Goal: Task Accomplishment & Management: Manage account settings

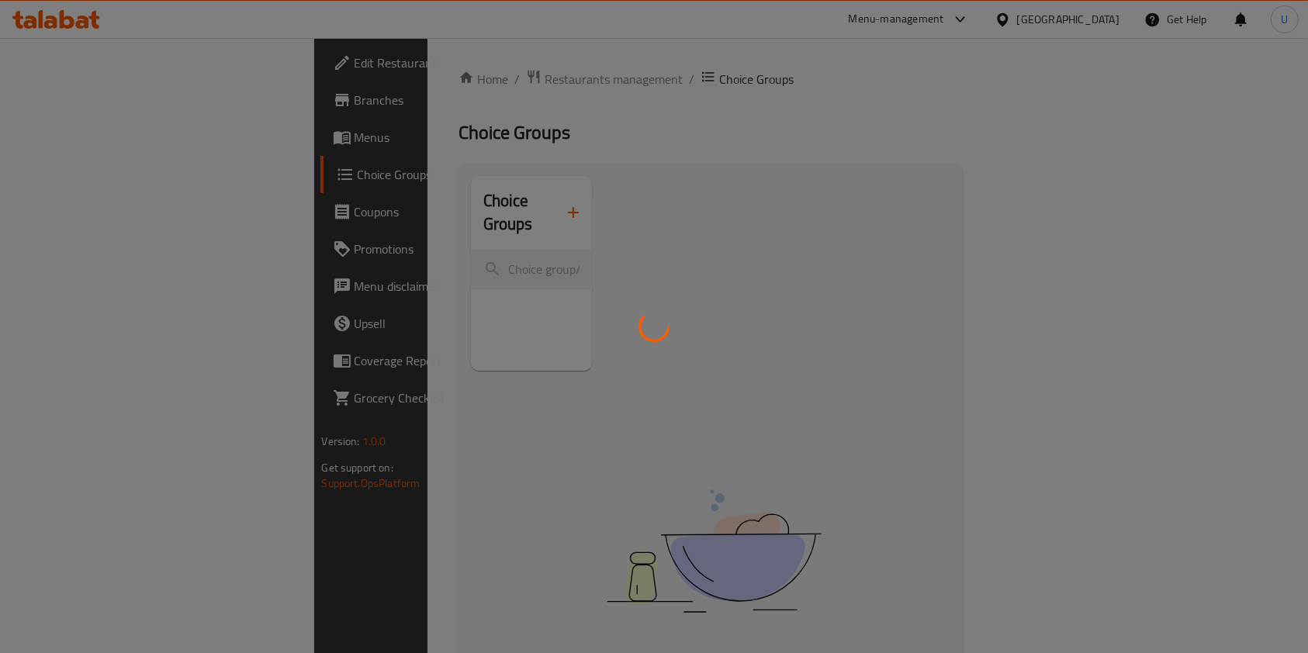
click at [286, 73] on div at bounding box center [654, 326] width 1308 height 653
click at [279, 81] on div at bounding box center [654, 326] width 1308 height 653
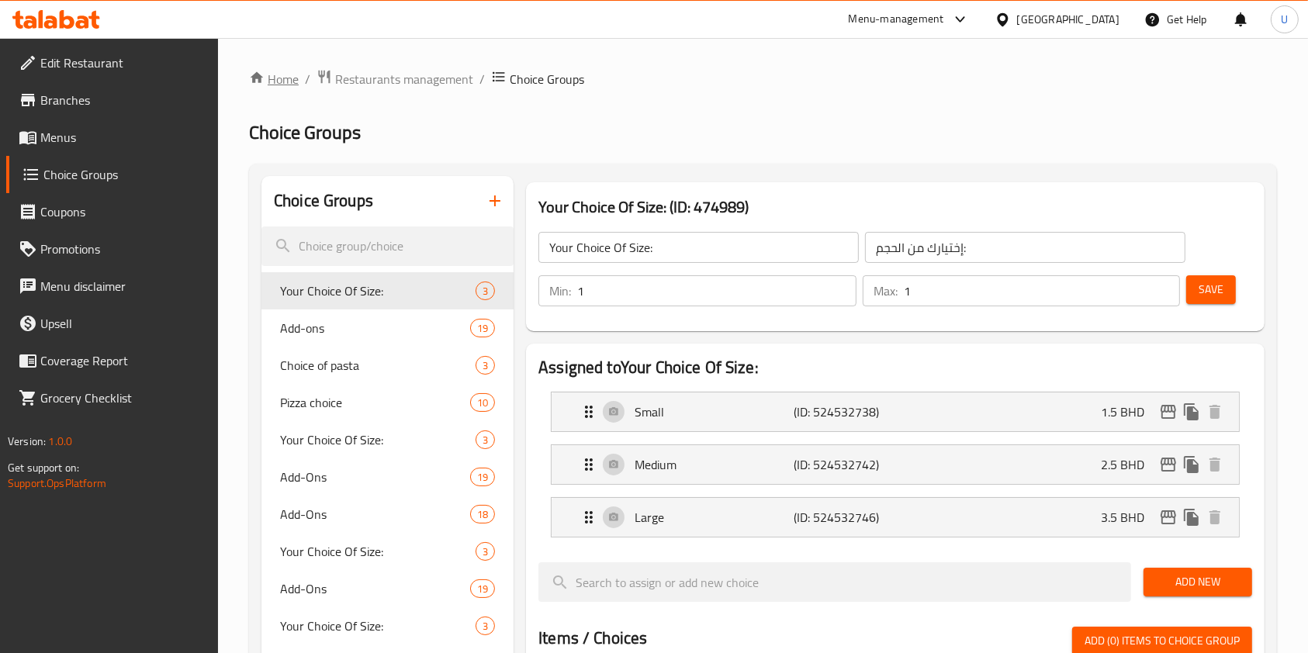
click at [279, 81] on link "Home" at bounding box center [274, 79] width 50 height 19
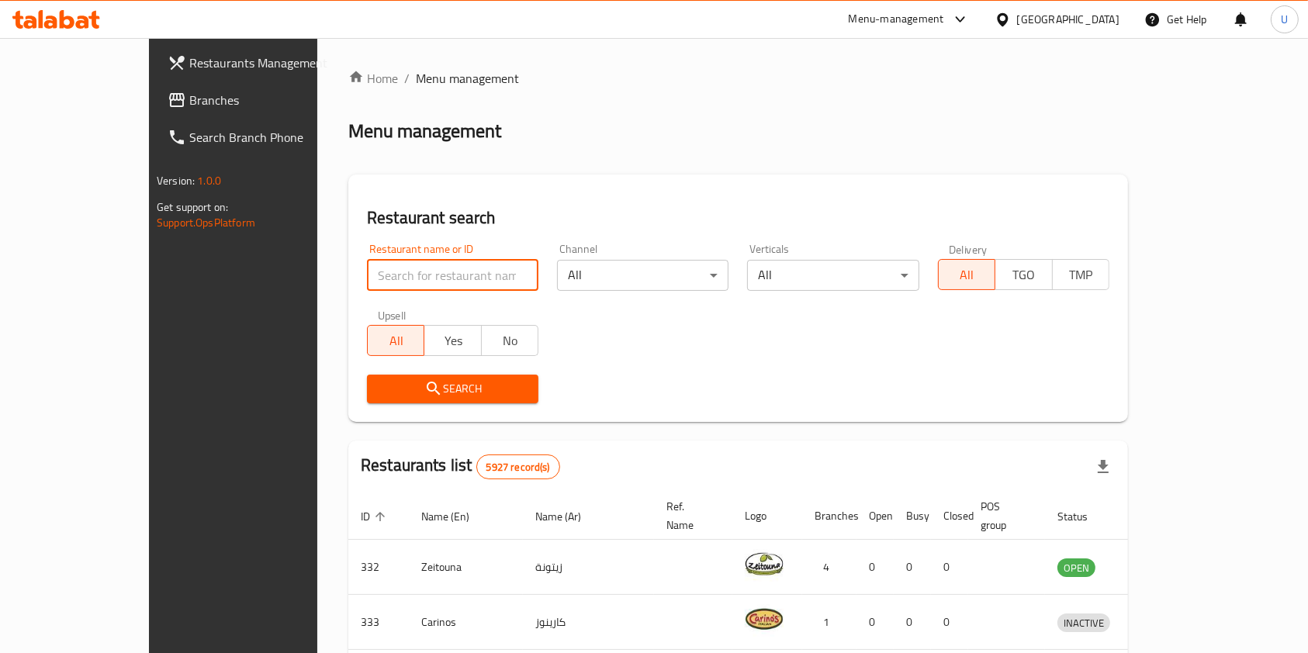
click at [367, 279] on input "search" at bounding box center [452, 275] width 171 height 31
type input "indian darb"
click at [414, 393] on span "Search" at bounding box center [452, 388] width 147 height 19
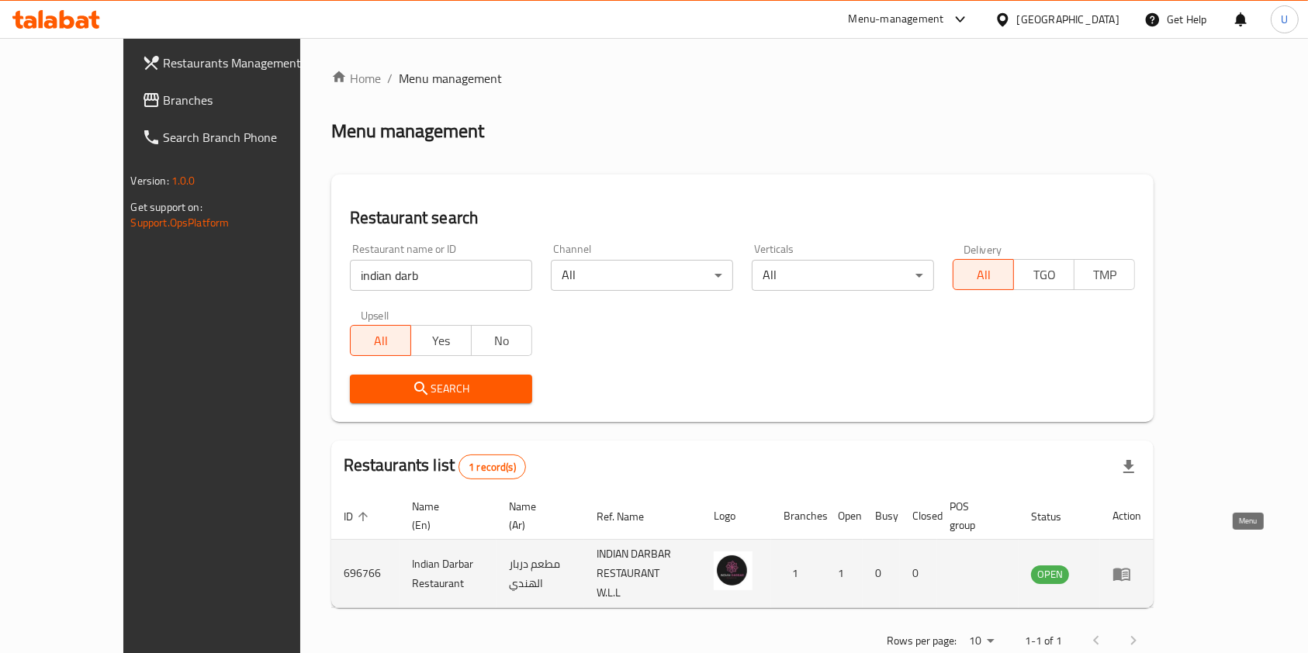
click at [1130, 568] on icon "enhanced table" at bounding box center [1121, 574] width 17 height 13
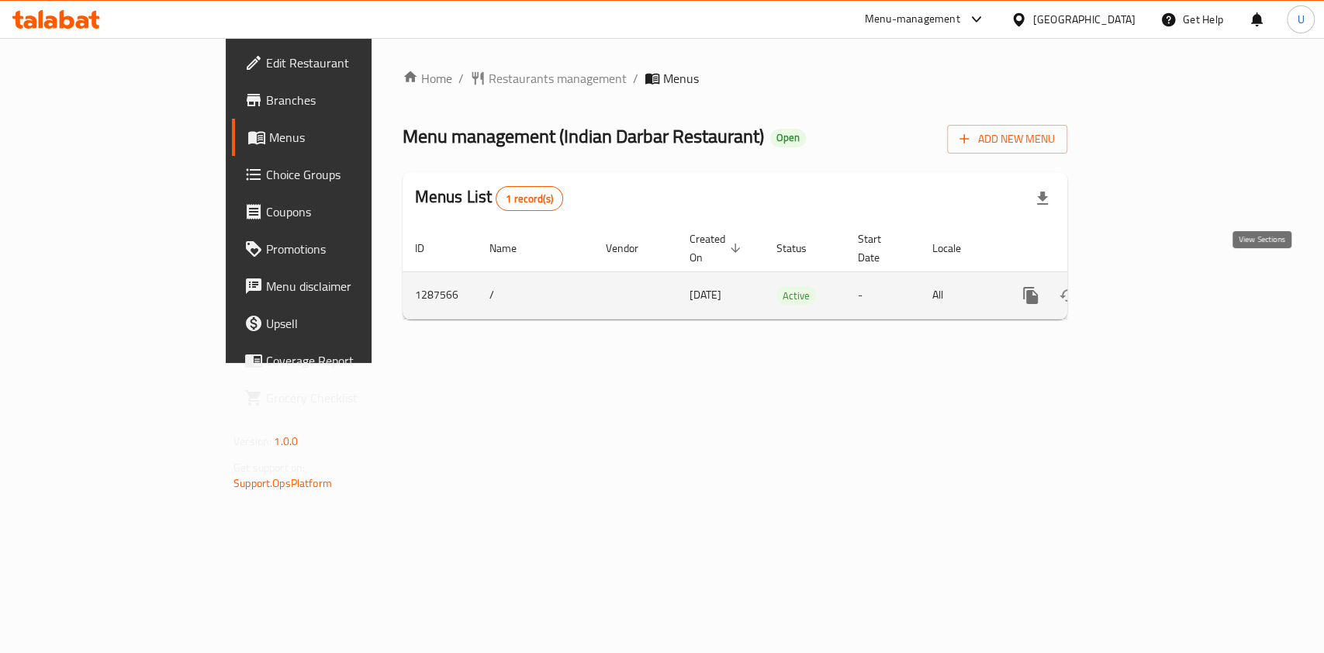
click at [1152, 286] on icon "enhanced table" at bounding box center [1142, 295] width 19 height 19
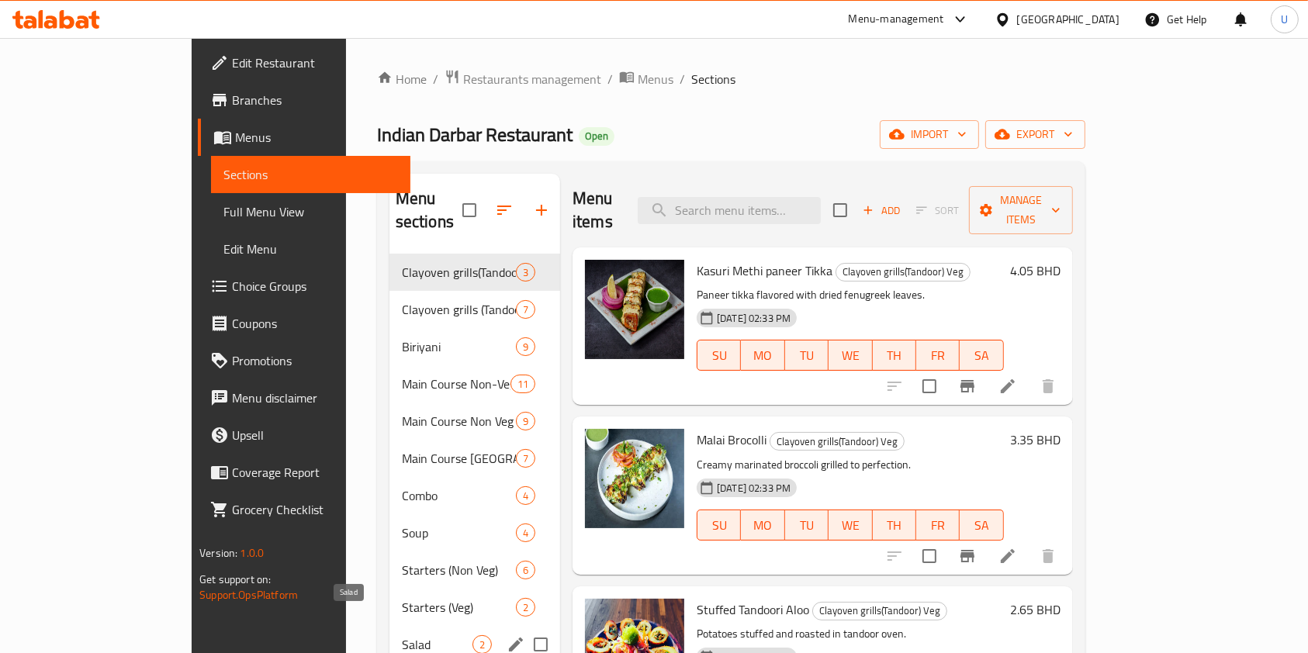
scroll to position [217, 0]
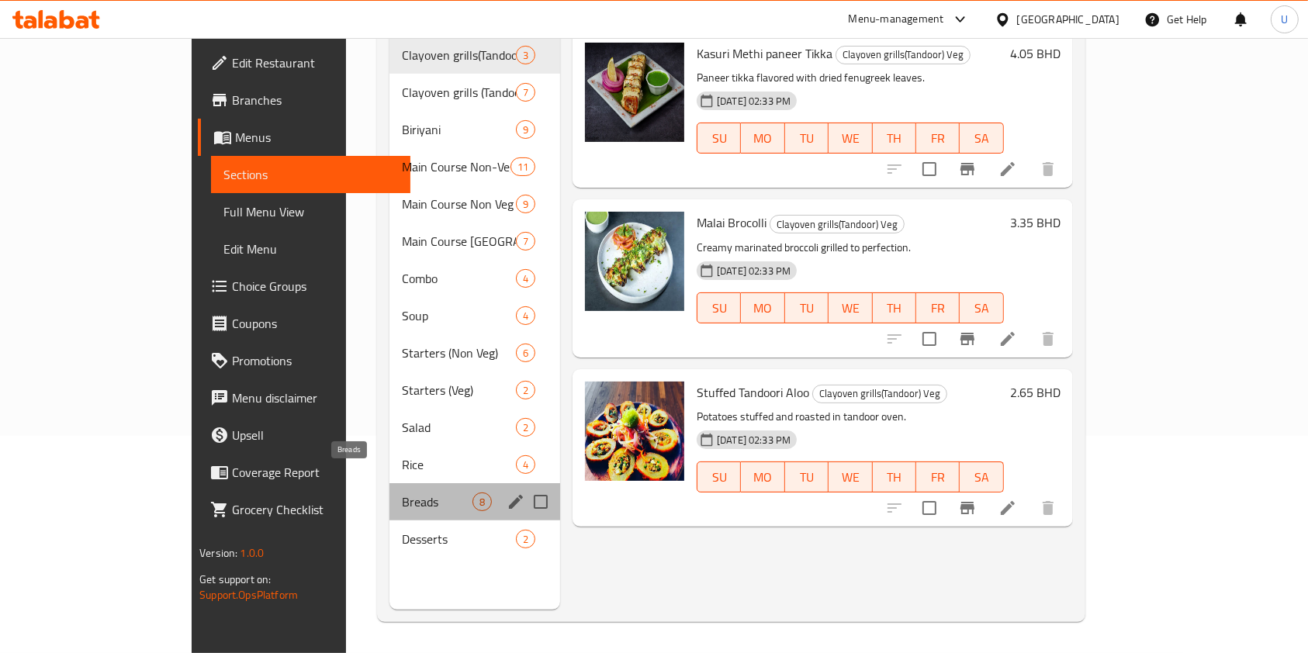
click at [402, 493] on span "Breads" at bounding box center [437, 502] width 71 height 19
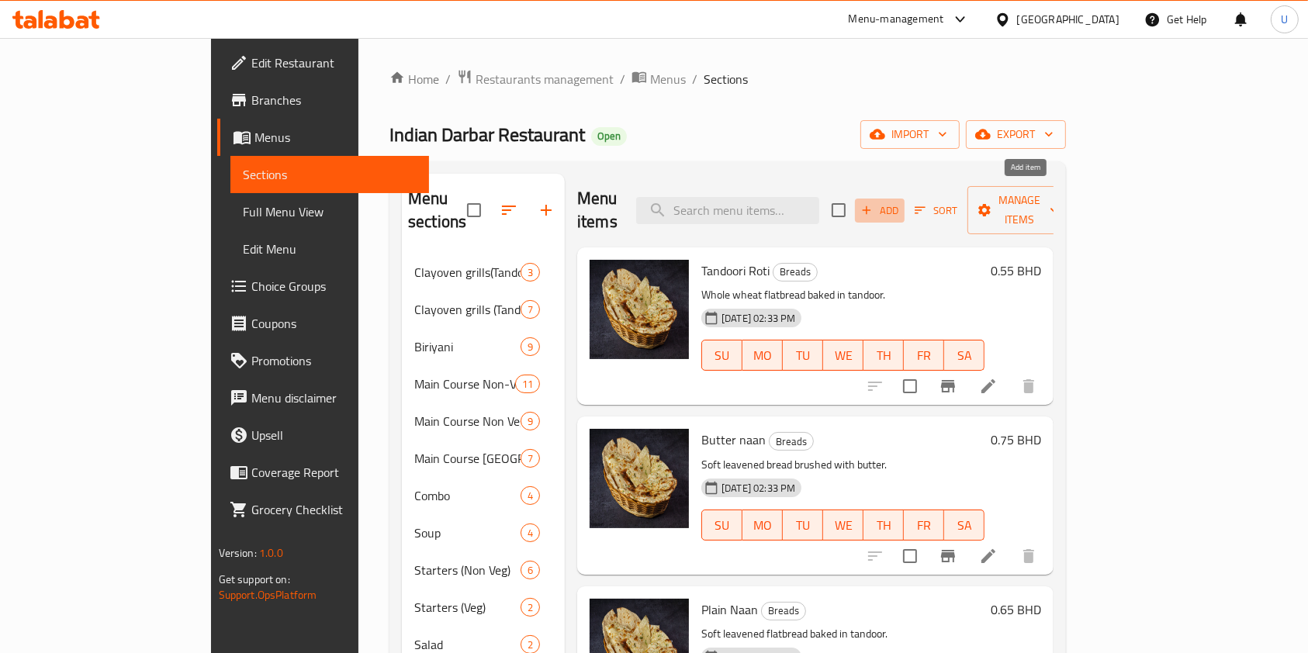
click at [901, 202] on span "Add" at bounding box center [880, 211] width 42 height 18
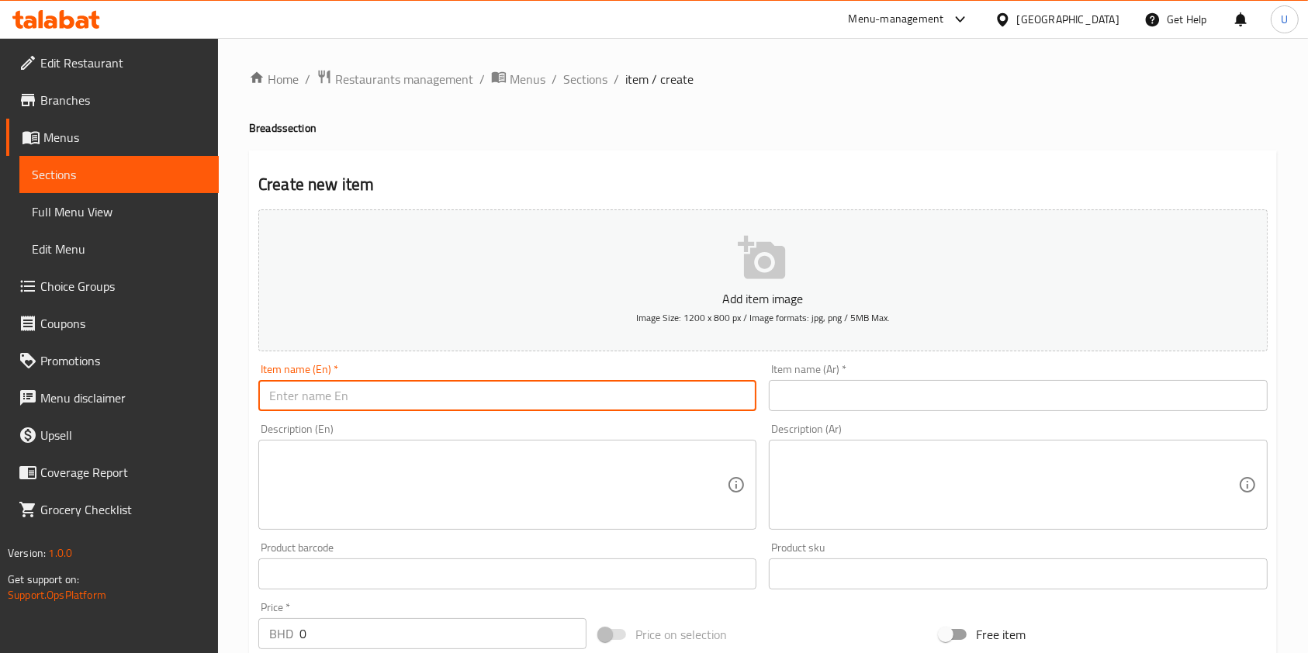
click at [448, 396] on input "text" at bounding box center [507, 395] width 498 height 31
click at [296, 400] on input "Chapati" at bounding box center [507, 395] width 498 height 31
type input "Chapati"
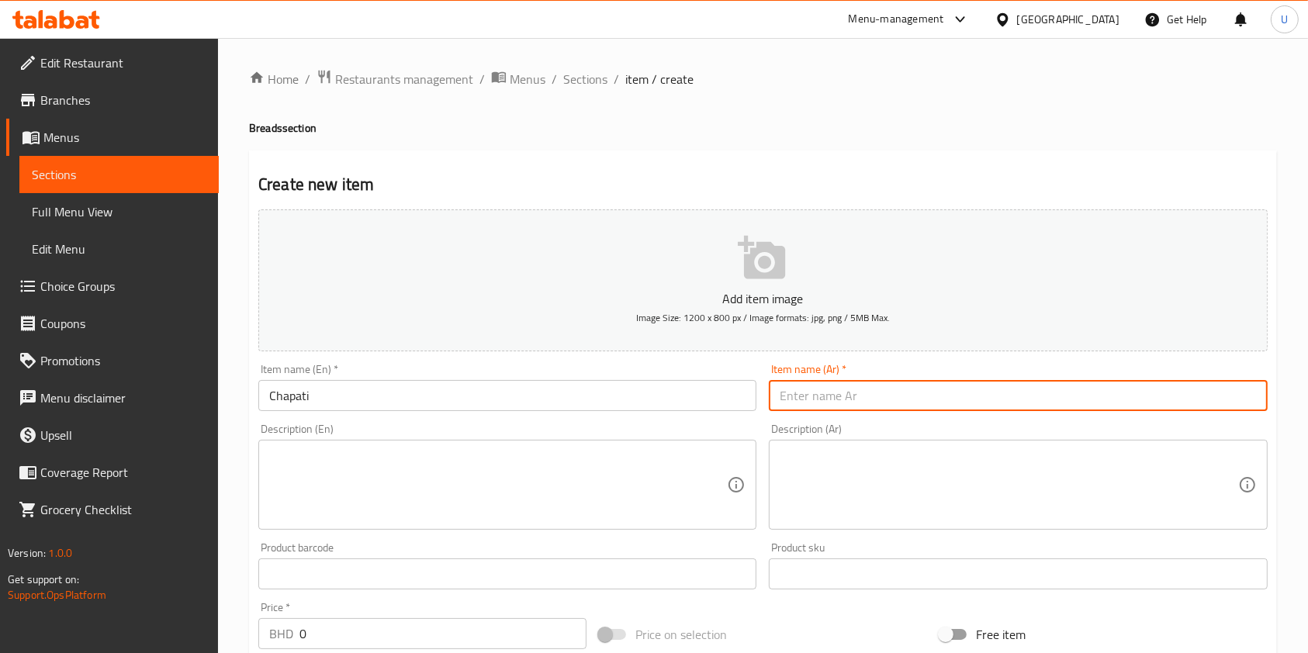
click at [846, 393] on input "text" at bounding box center [1018, 395] width 498 height 31
paste input "جباتي"
type input "جباتي"
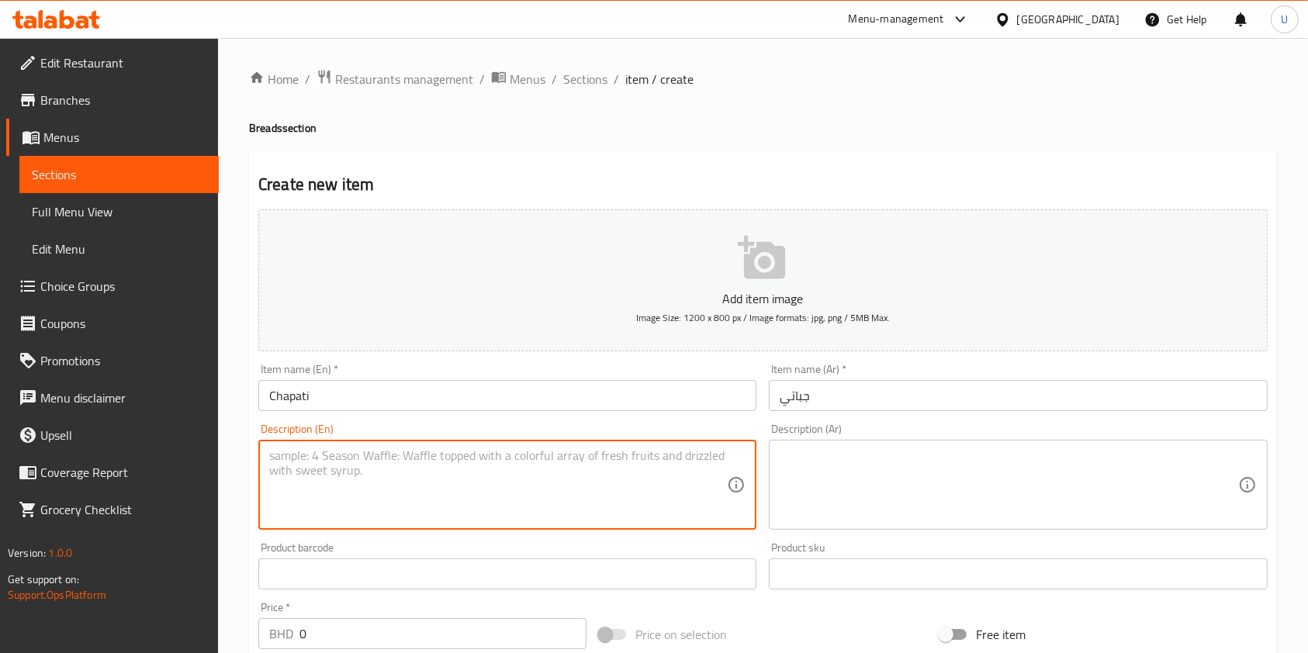
click at [307, 462] on textarea at bounding box center [498, 485] width 458 height 74
drag, startPoint x: 383, startPoint y: 455, endPoint x: 186, endPoint y: 469, distance: 197.5
click at [186, 469] on div "Edit Restaurant Branches Menus Sections Full Menu View Edit Menu Choice Groups …" at bounding box center [654, 567] width 1308 height 1058
type textarea "Delicious Chapati"
paste textarea "شاباتي لذيذ"
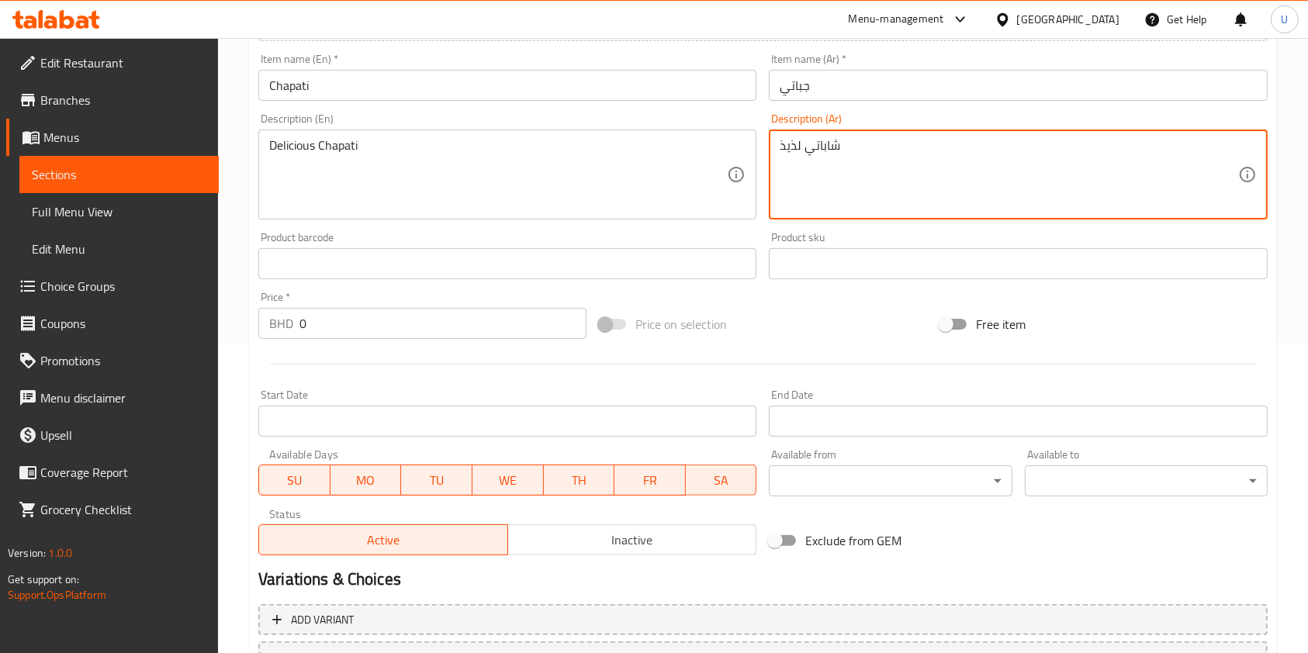
scroll to position [330, 0]
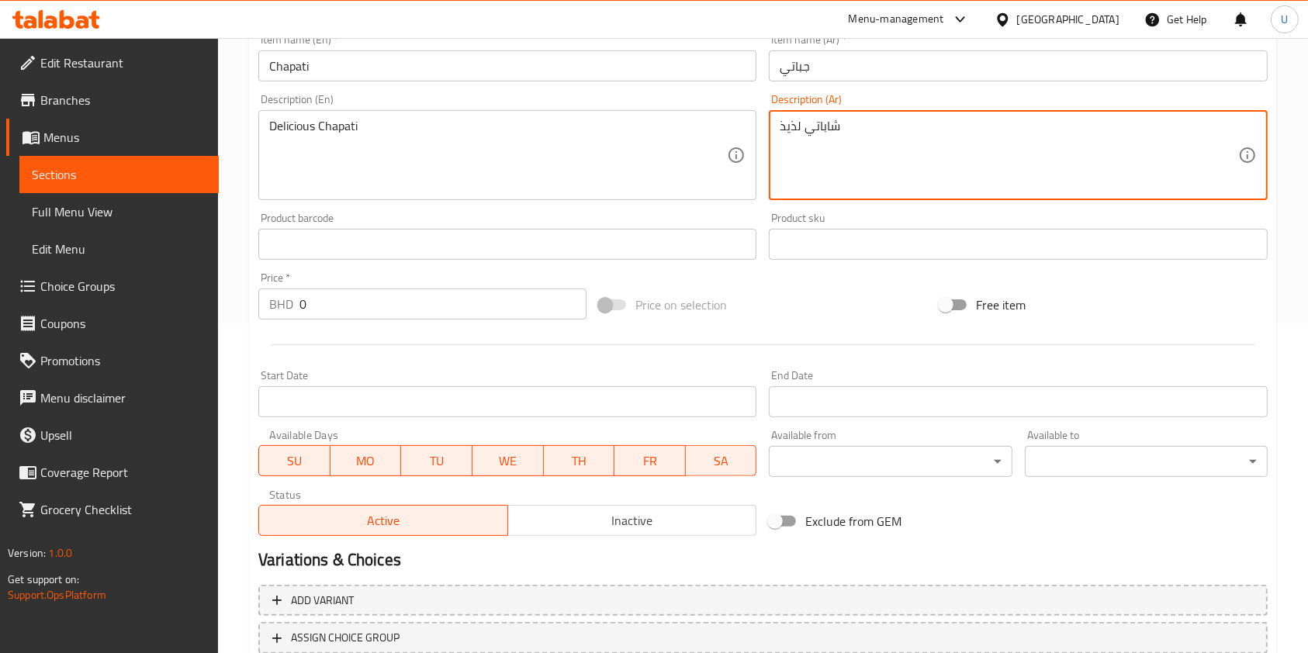
type textarea "شاباتي لذيذ"
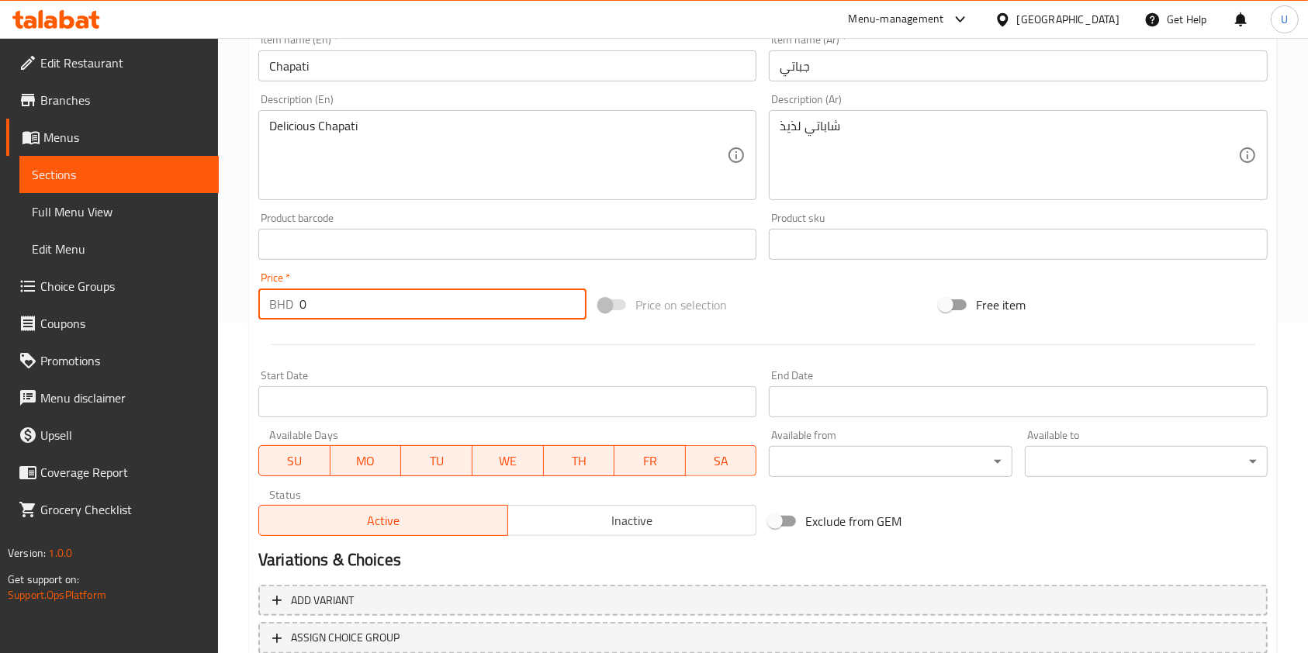
click at [365, 304] on input "0" at bounding box center [442, 304] width 287 height 31
type input "0.2"
click at [775, 311] on div "Price on selection" at bounding box center [763, 305] width 341 height 42
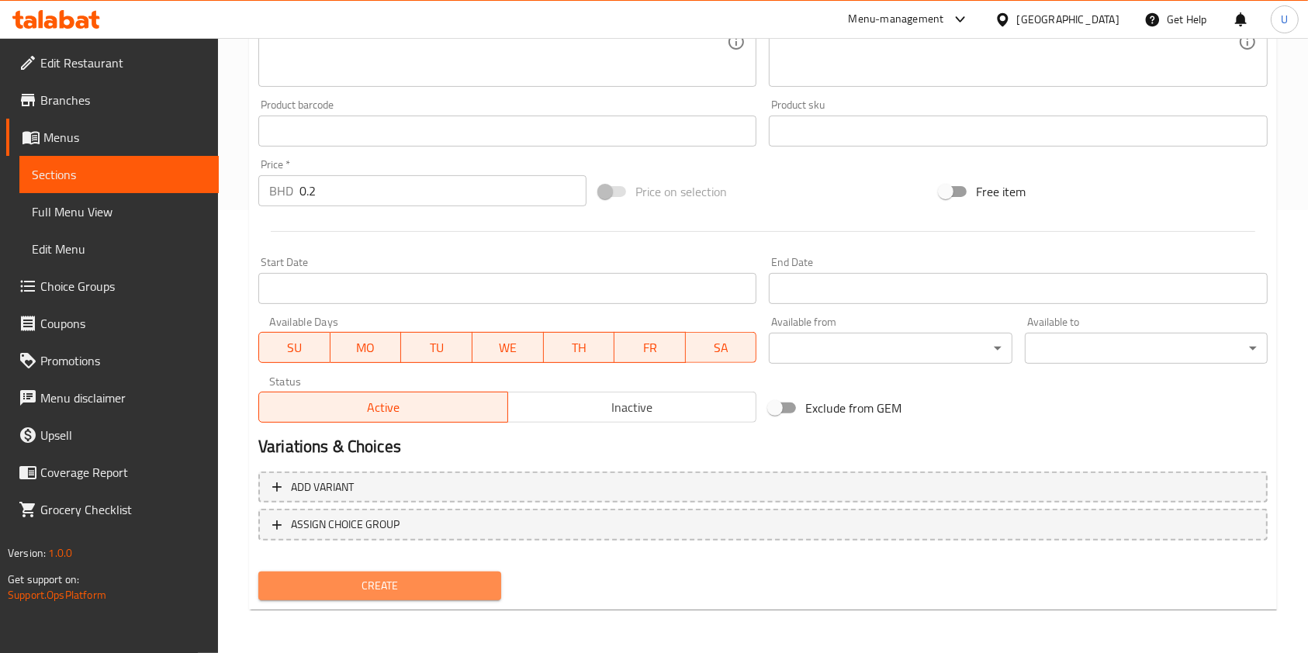
click at [410, 587] on span "Create" at bounding box center [380, 585] width 218 height 19
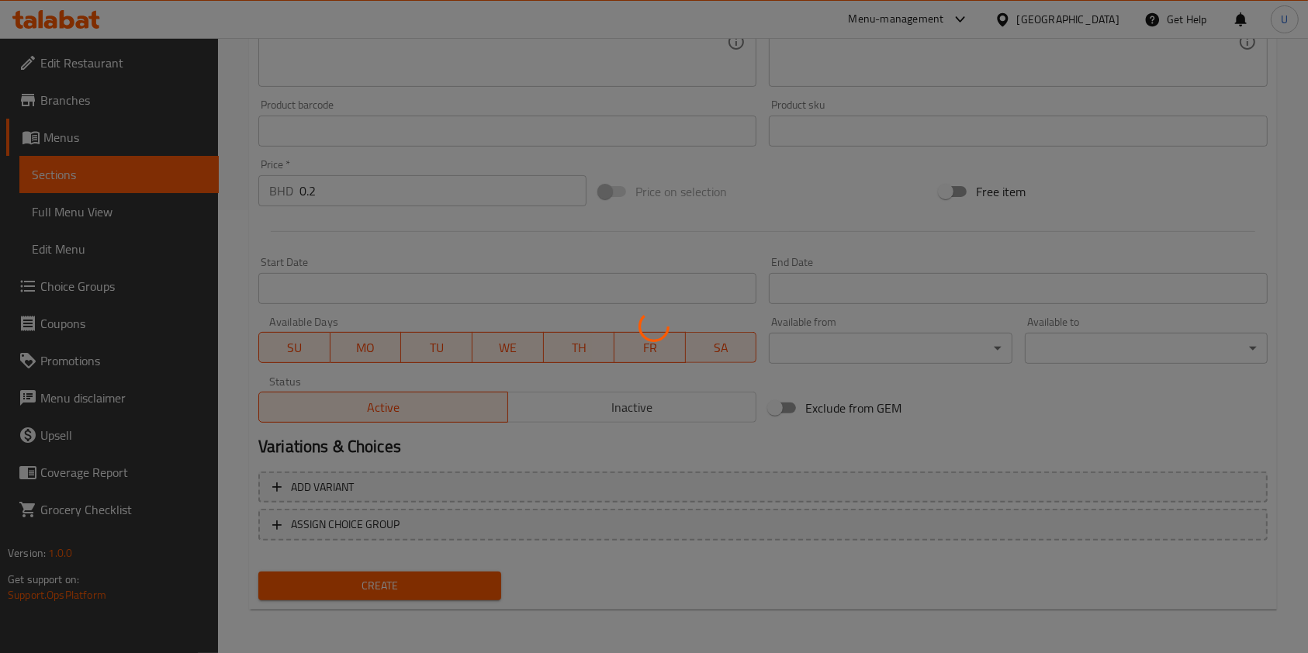
scroll to position [0, 0]
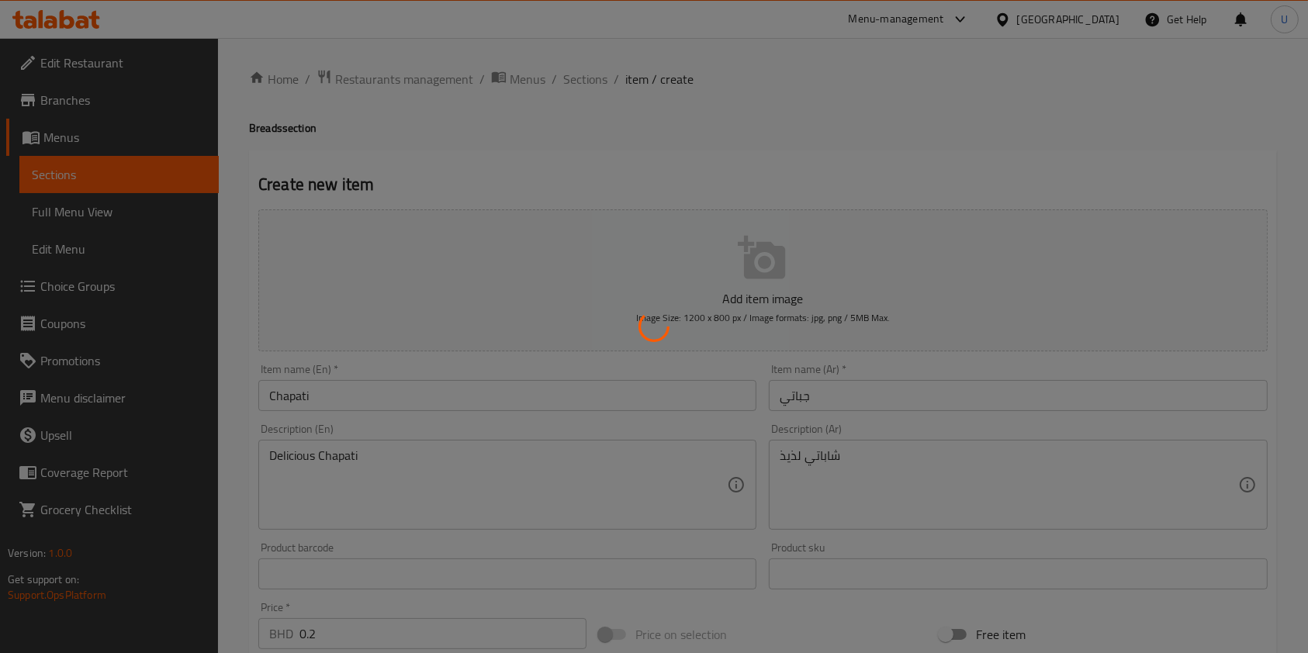
type input "0"
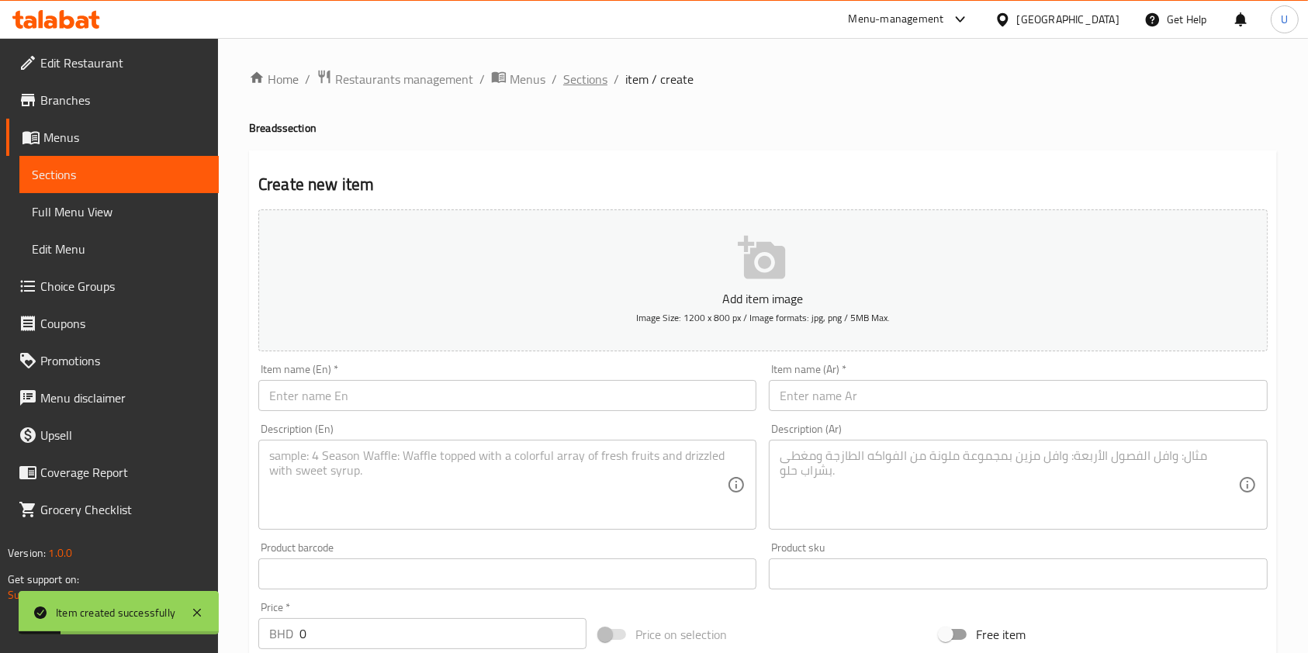
click at [587, 81] on span "Sections" at bounding box center [585, 79] width 44 height 19
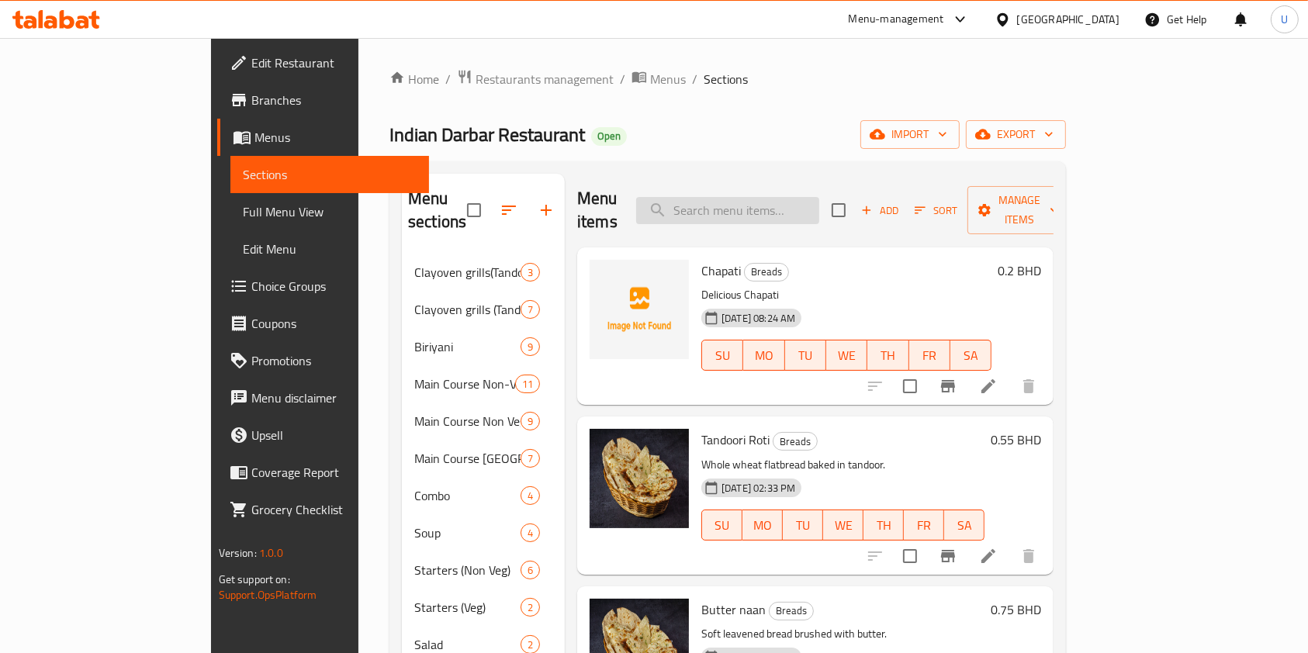
click at [769, 202] on input "search" at bounding box center [727, 210] width 183 height 27
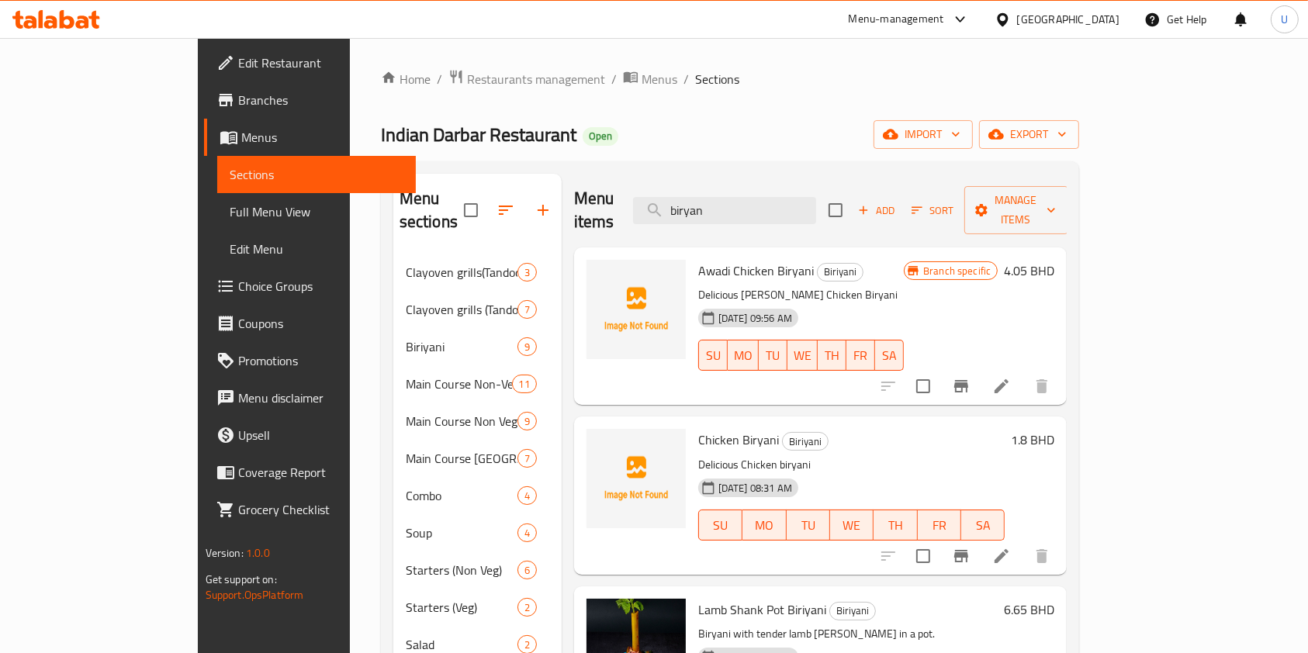
type input "biryan"
click at [600, 443] on icon "upload picture" at bounding box center [608, 450] width 16 height 14
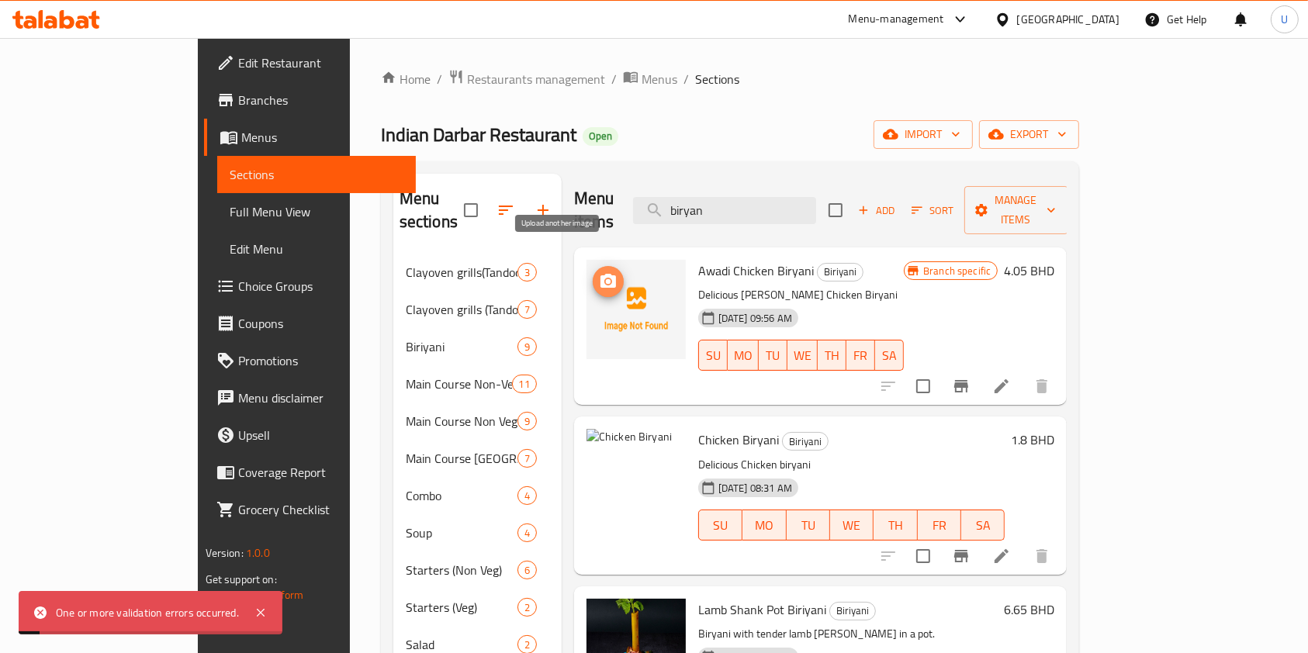
click at [599, 272] on icon "upload picture" at bounding box center [608, 281] width 19 height 19
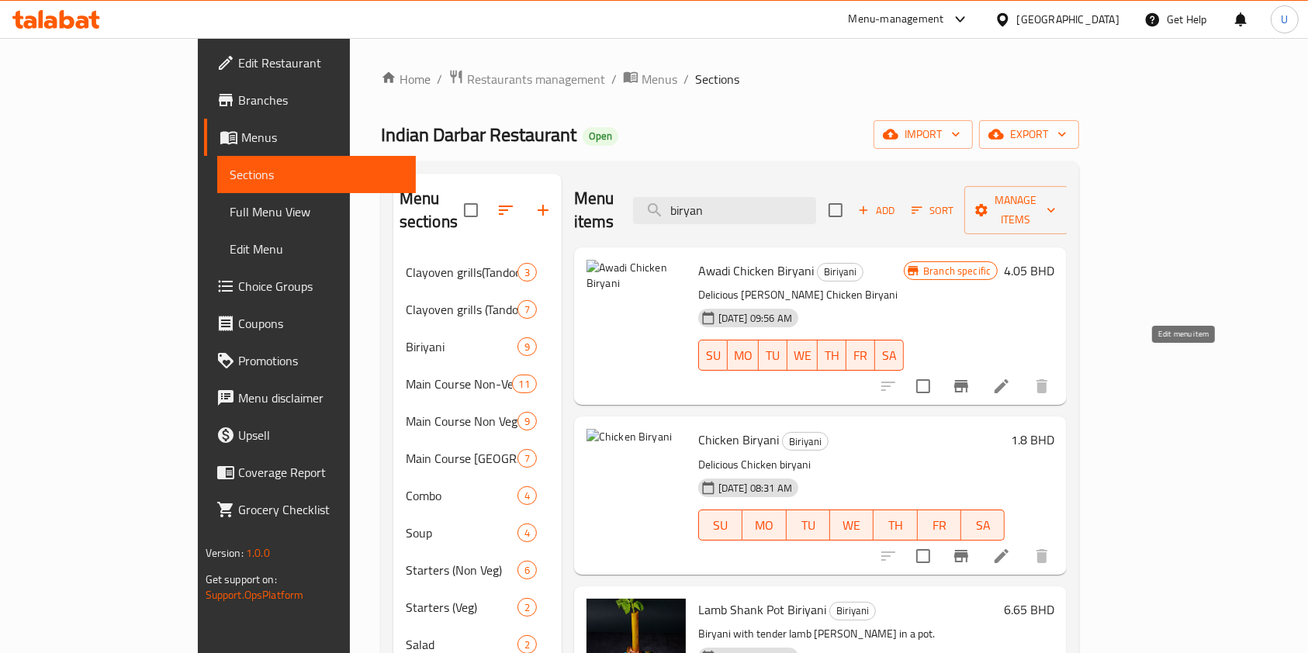
click at [1009, 379] on icon at bounding box center [1002, 386] width 14 height 14
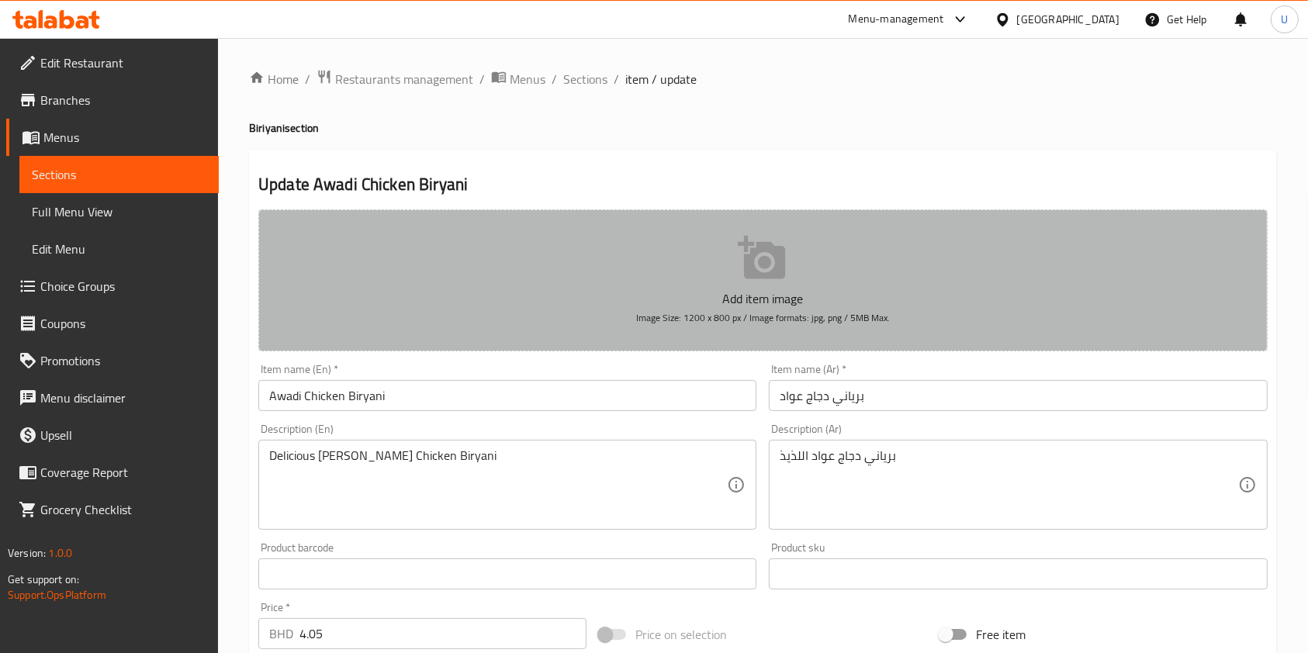
click at [753, 266] on icon "button" at bounding box center [761, 257] width 47 height 43
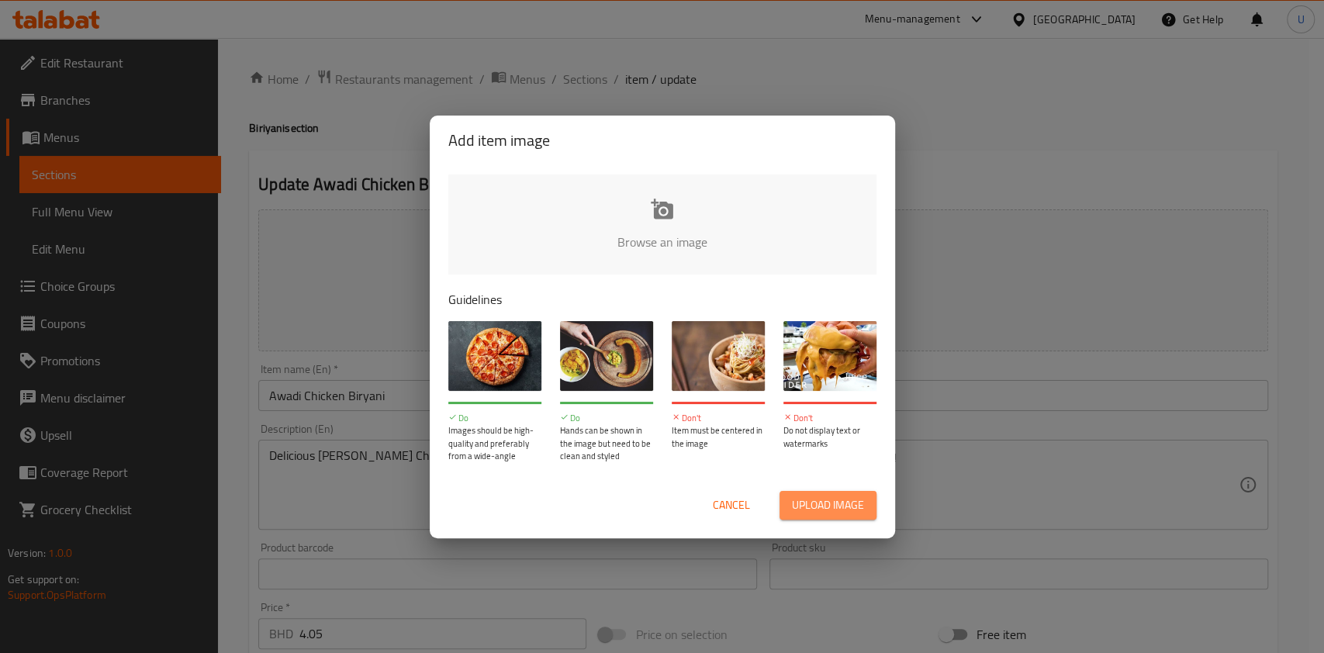
click at [831, 500] on span "Upload image" at bounding box center [828, 505] width 72 height 19
type input "C:\fakepath\hyderabadi-chicken-biryani-aromatic-flavorful-600nw-2496773241.webp"
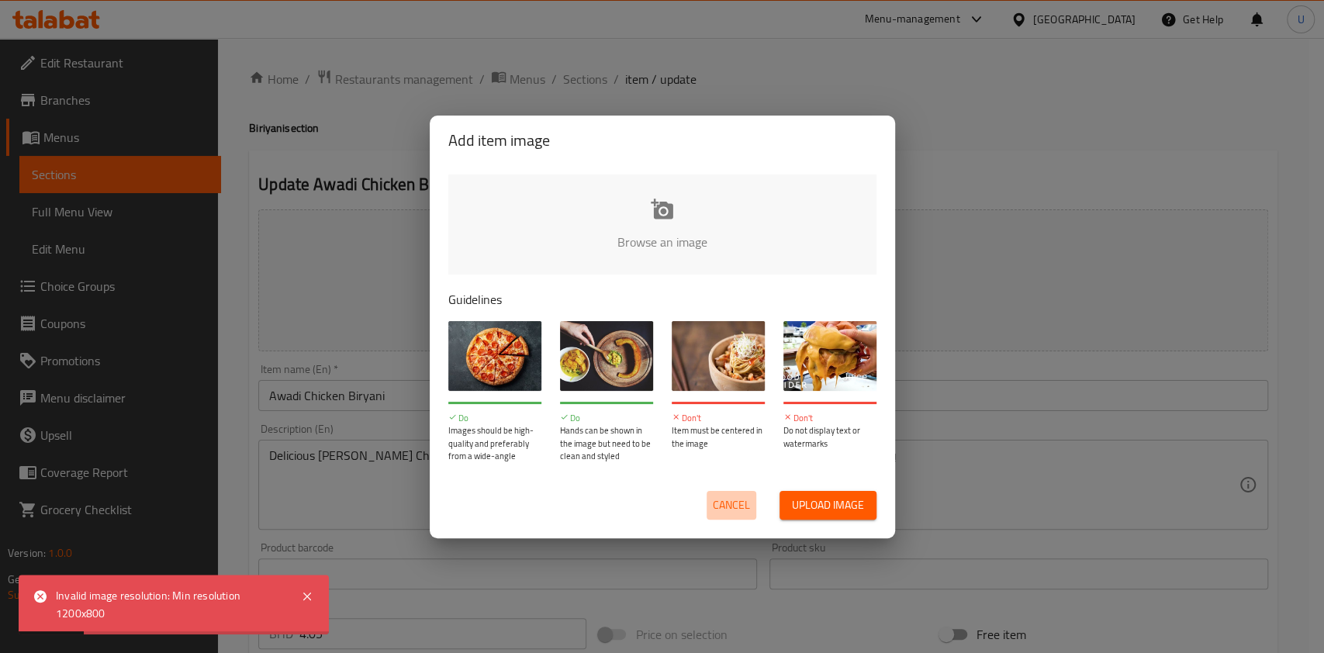
click at [738, 510] on span "Cancel" at bounding box center [731, 505] width 37 height 19
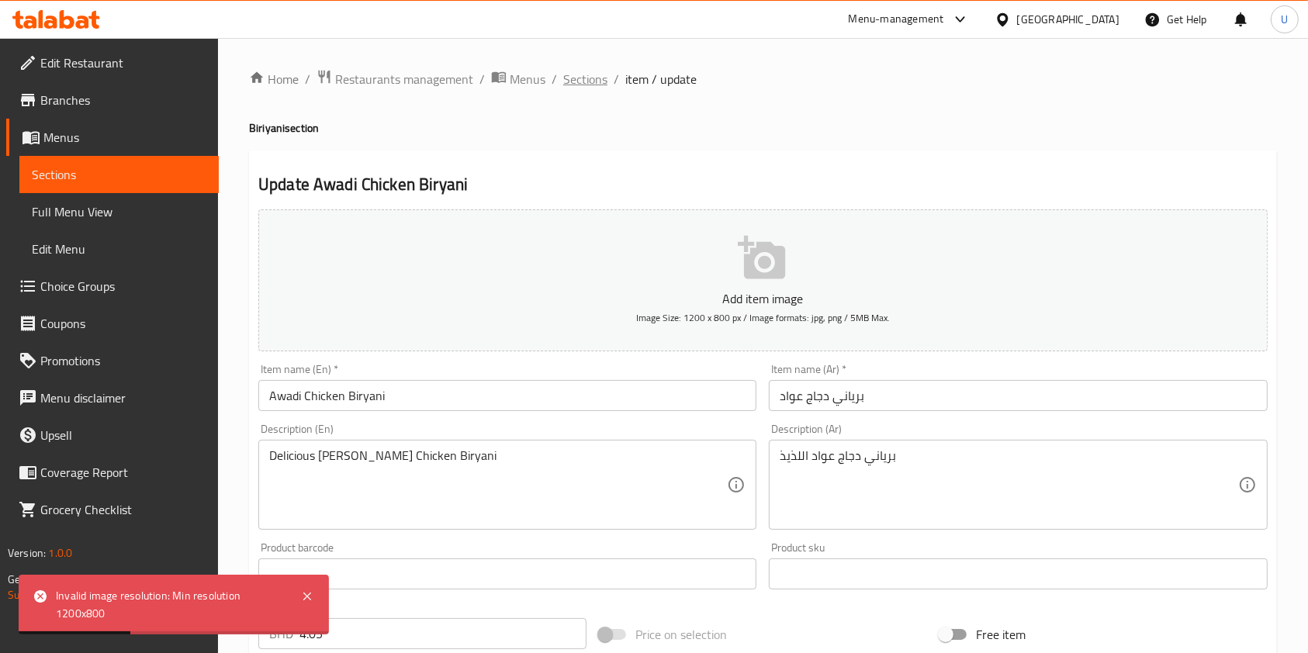
click at [583, 80] on span "Sections" at bounding box center [585, 79] width 44 height 19
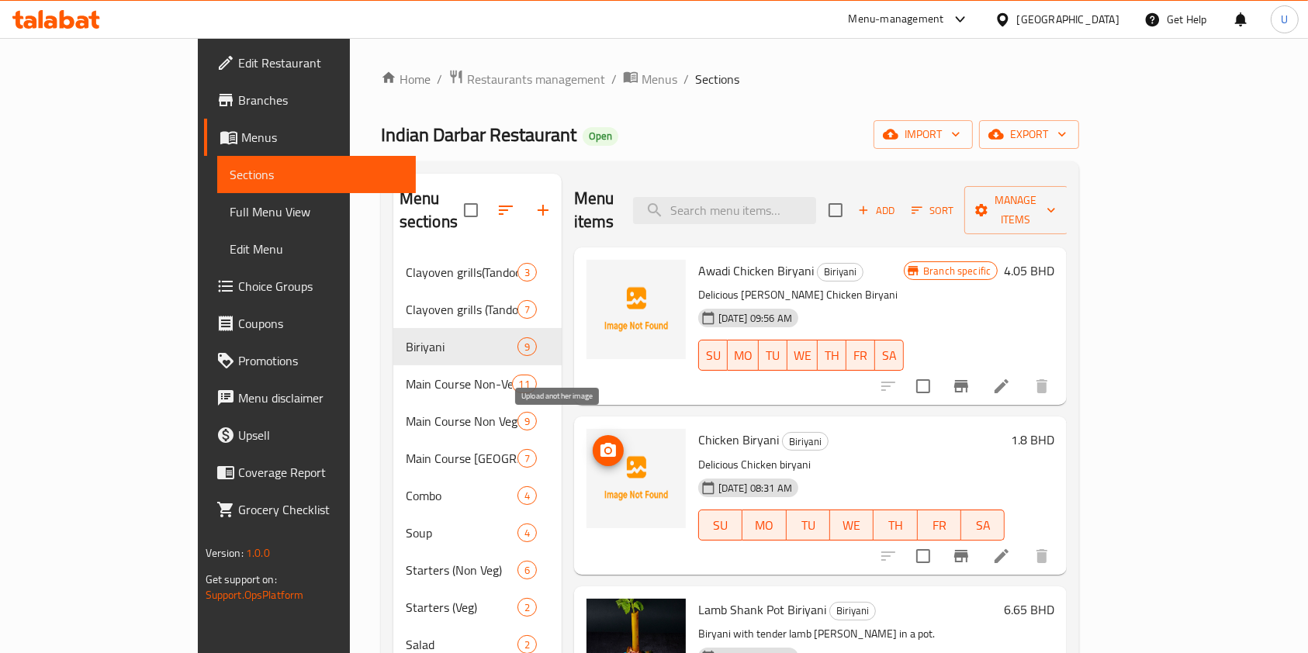
click at [599, 441] on icon "upload picture" at bounding box center [608, 450] width 19 height 19
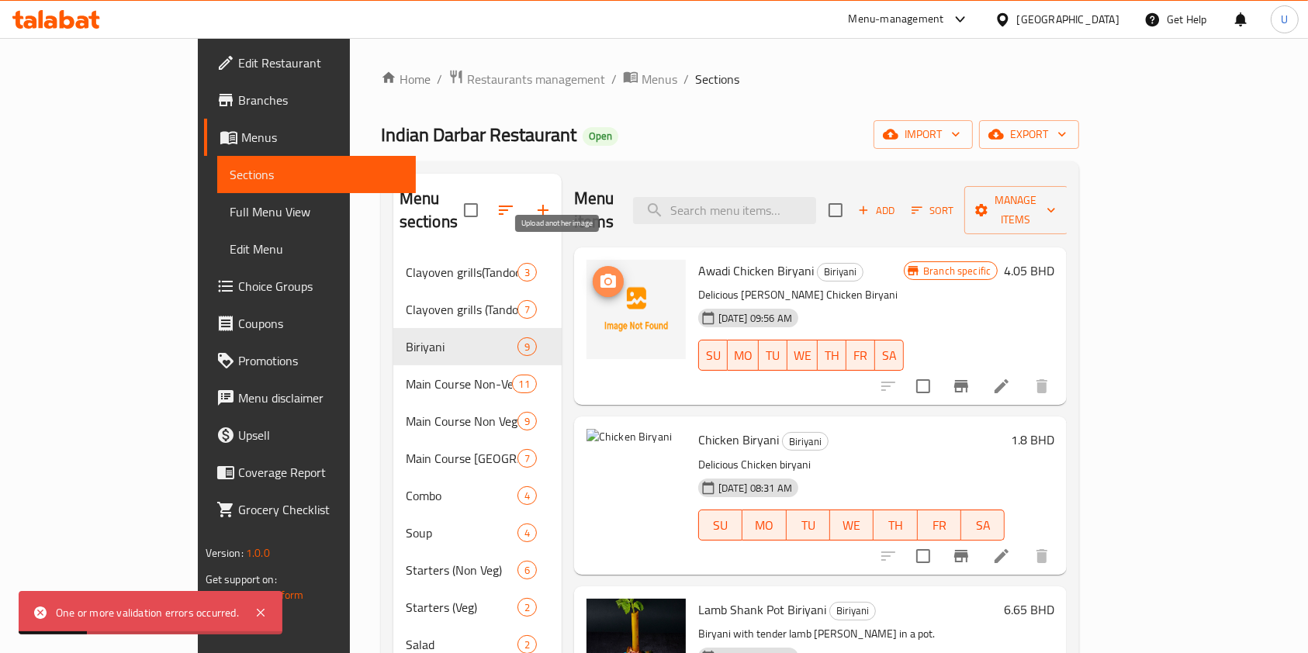
click at [606, 279] on circle "upload picture" at bounding box center [608, 281] width 5 height 5
